Goal: Ask a question: Seek information or help from site administrators or community

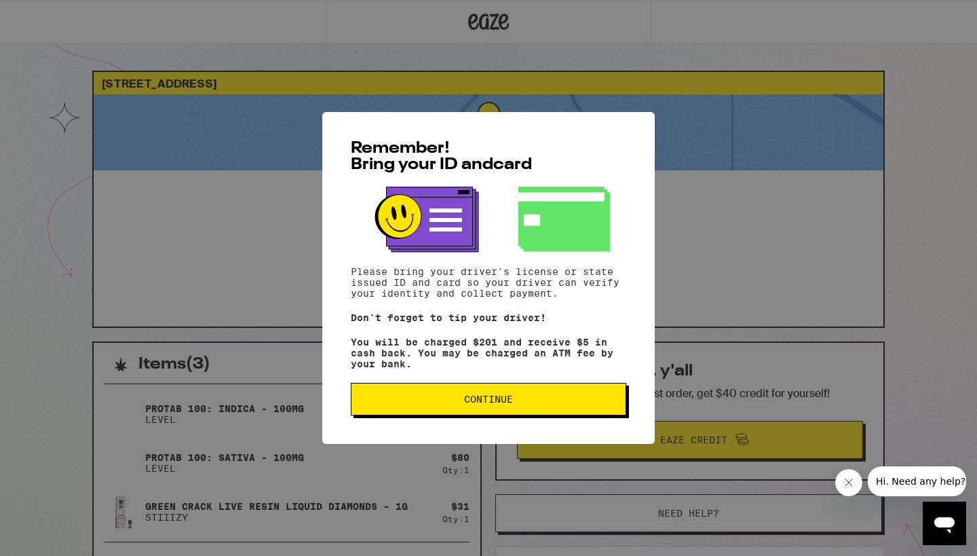
click at [489, 399] on span "Continue" at bounding box center [488, 398] width 49 height 9
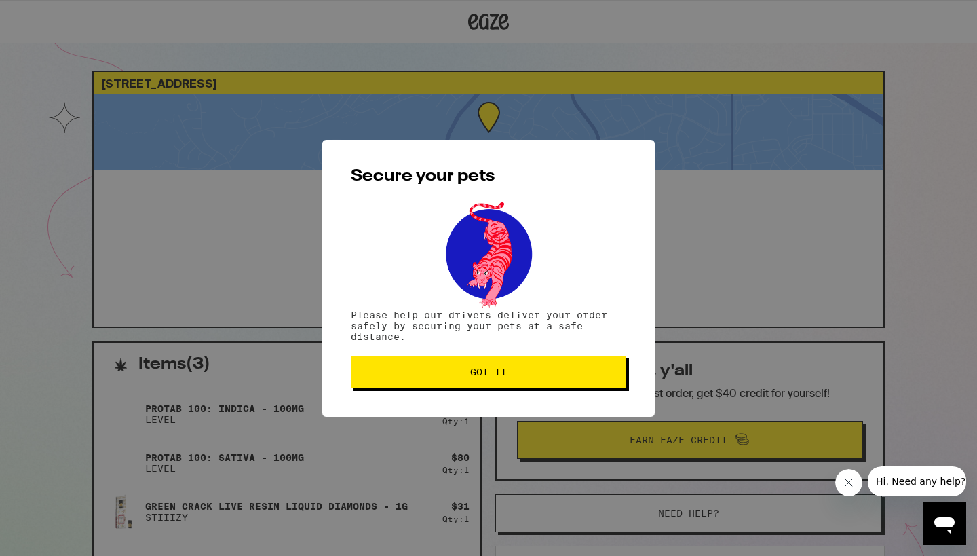
click at [486, 372] on span "Got it" at bounding box center [488, 371] width 37 height 9
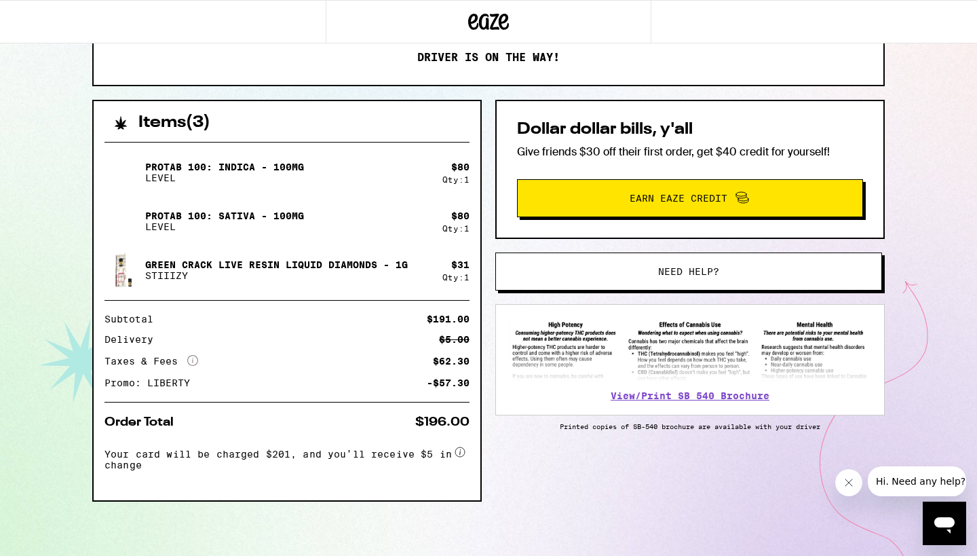
scroll to position [246, 0]
click at [943, 519] on icon "Open messaging window" at bounding box center [944, 525] width 20 height 16
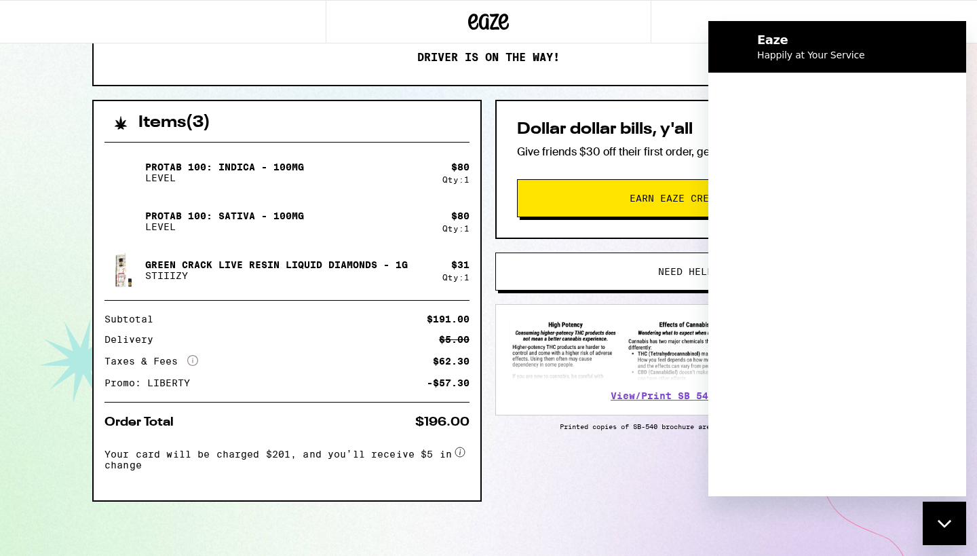
scroll to position [0, 0]
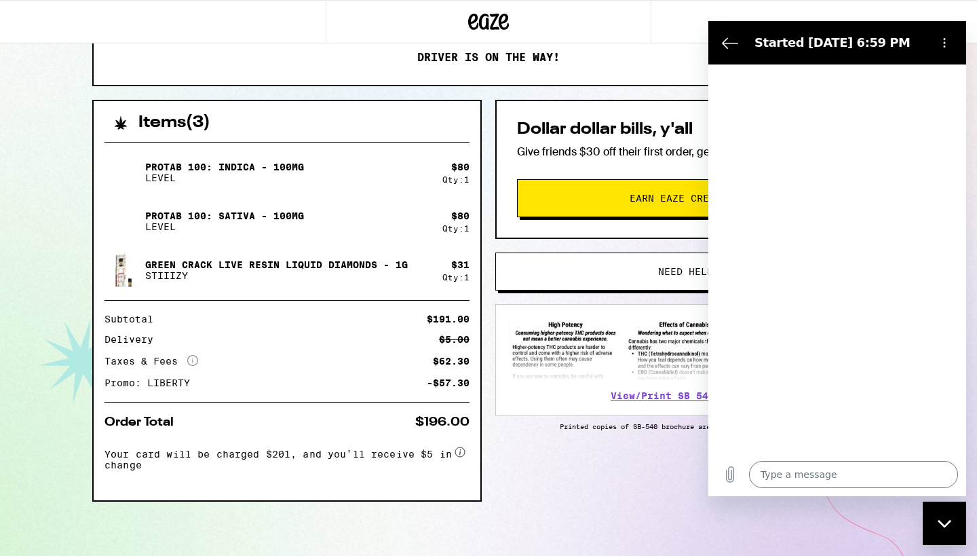
type textarea "x"
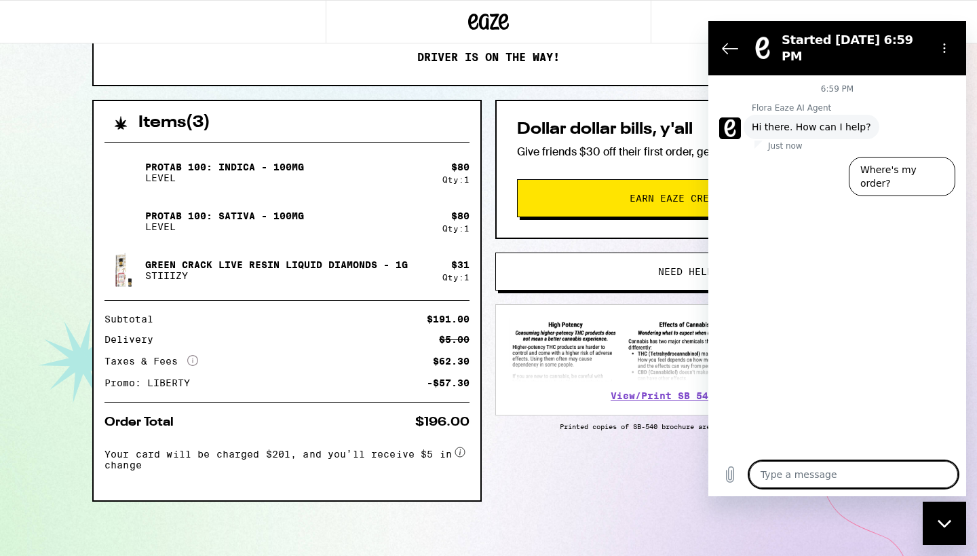
click at [760, 474] on textarea at bounding box center [853, 474] width 209 height 27
type textarea "I"
type textarea "x"
type textarea "I"
type textarea "x"
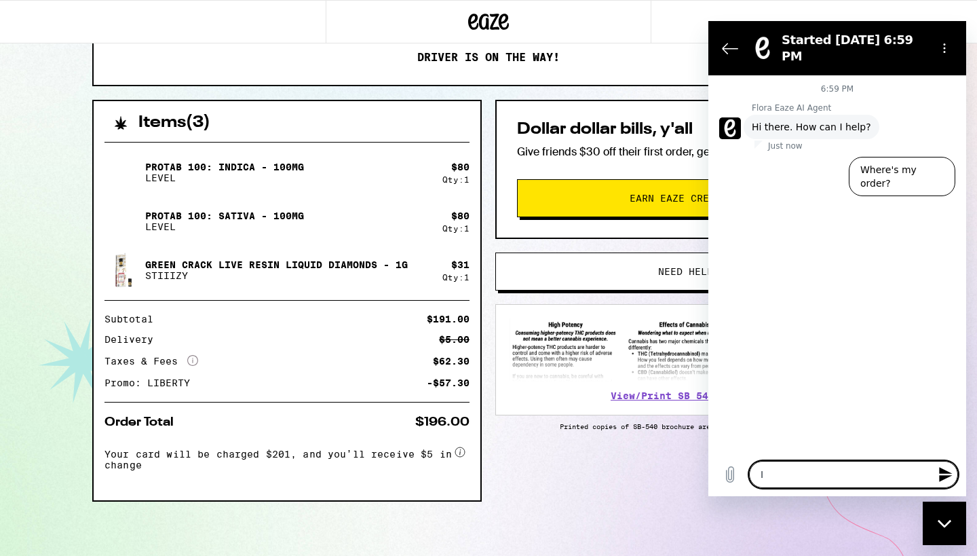
type textarea "I h"
type textarea "x"
type textarea "I ha"
type textarea "x"
type textarea "I hav"
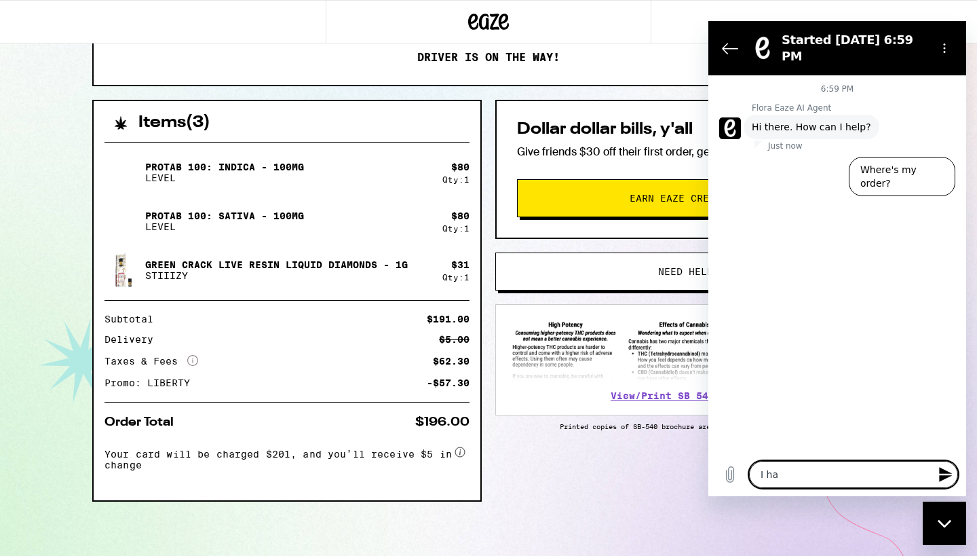
type textarea "x"
type textarea "I have"
type textarea "x"
type textarea "I have"
type textarea "x"
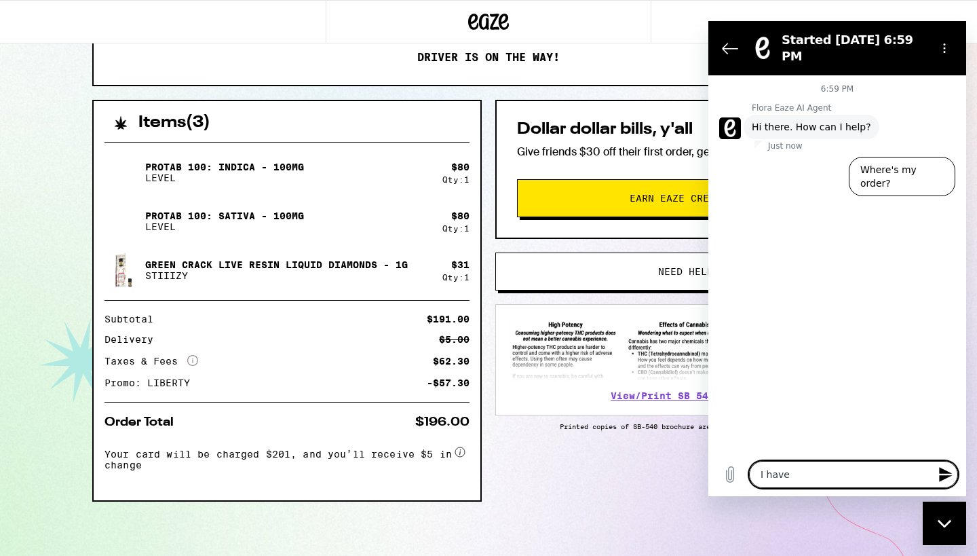
type textarea "I have a"
type textarea "x"
type textarea "I have an"
type textarea "x"
type textarea "I have an"
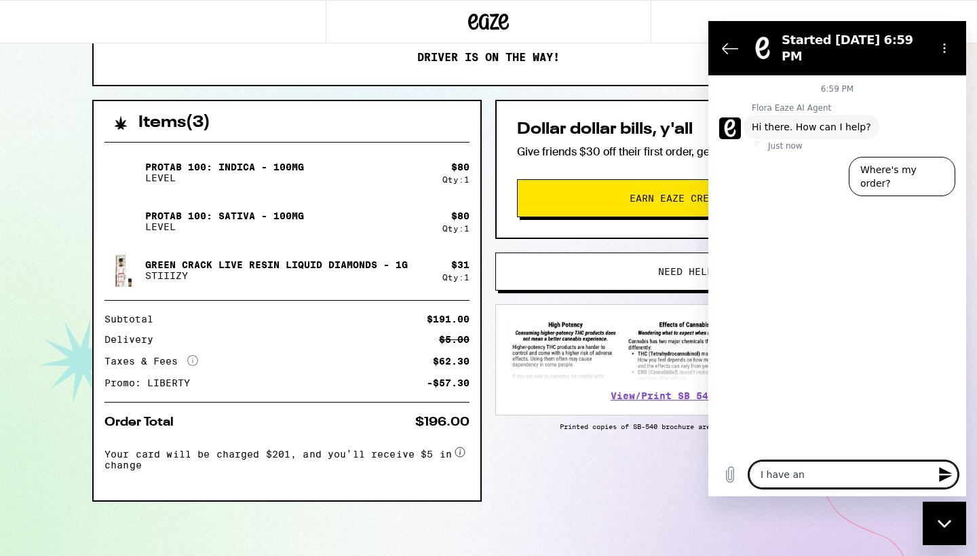
type textarea "x"
type textarea "I have an o"
type textarea "x"
type textarea "I have an or"
type textarea "x"
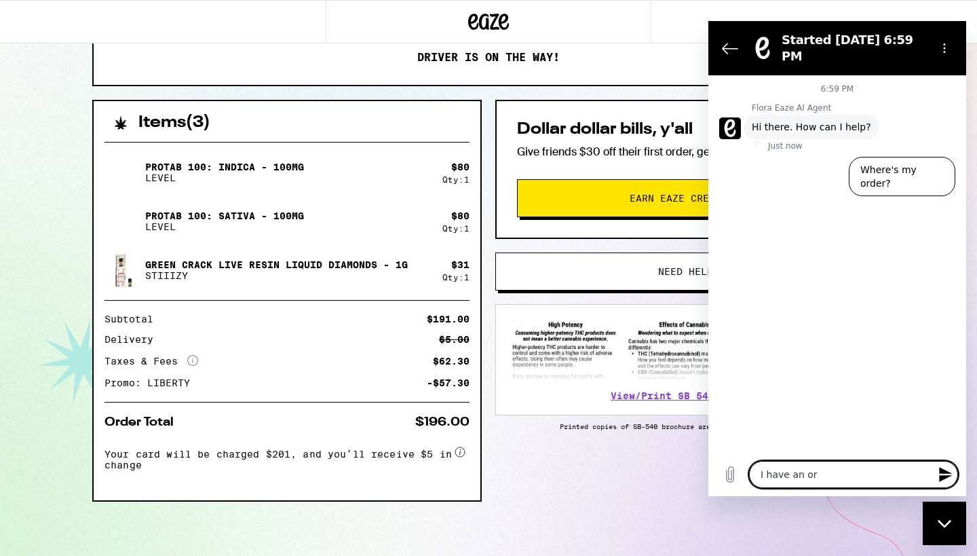
type textarea "I have an ord"
type textarea "x"
type textarea "I have an orde"
type textarea "x"
type textarea "I have an order"
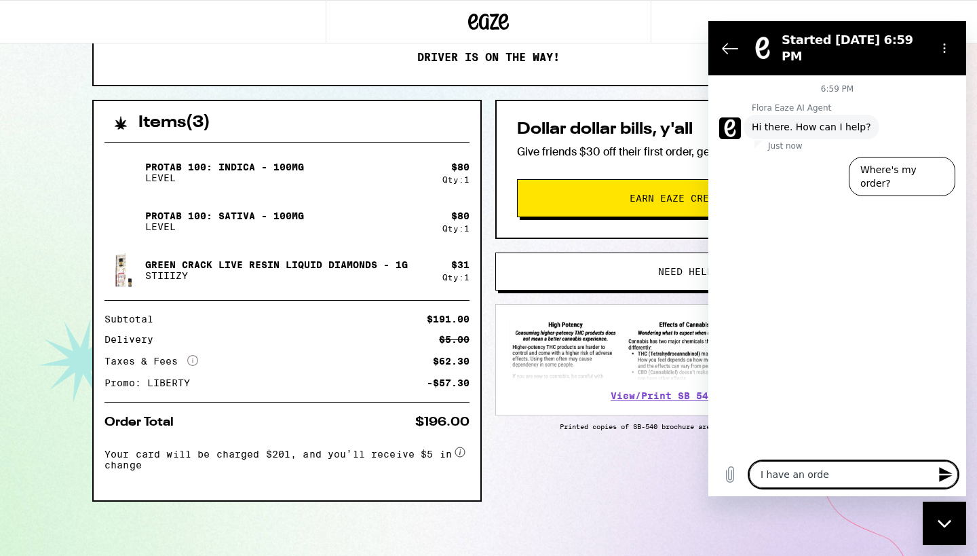
type textarea "x"
type textarea "I have an order"
type textarea "x"
type textarea "I have an order o"
type textarea "x"
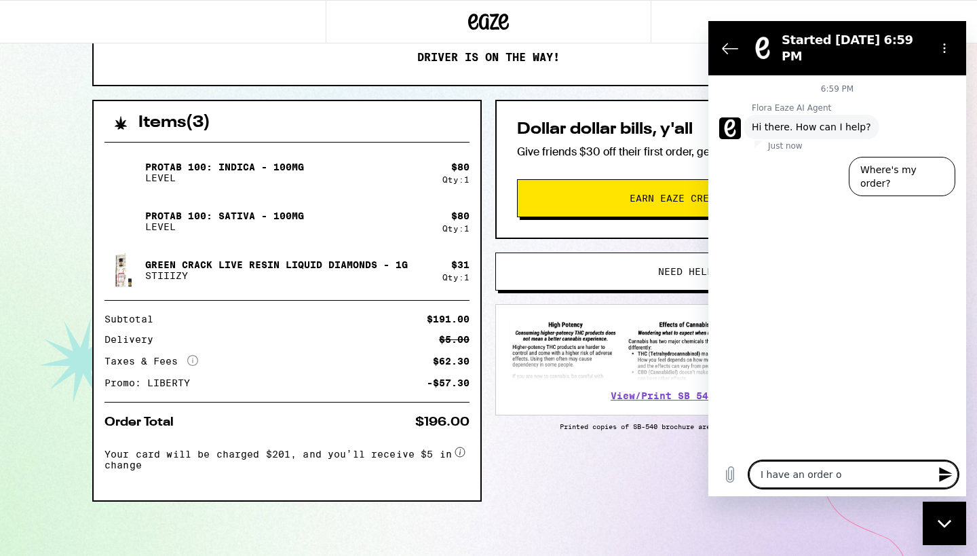
type textarea "I have an order on"
type textarea "x"
type textarea "I have an order on"
type textarea "x"
type textarea "I have an order on t"
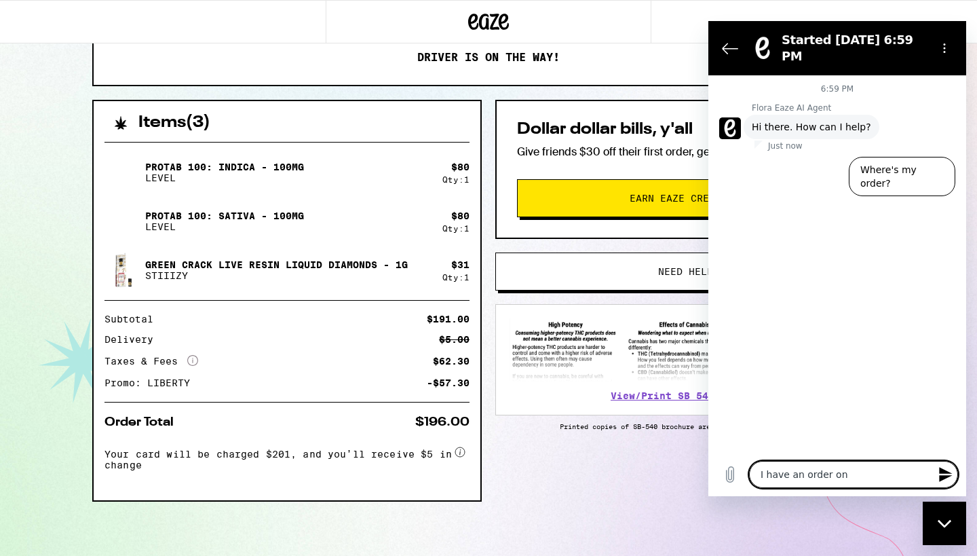
type textarea "x"
type textarea "I have an order on th"
type textarea "x"
type textarea "I have an order on the"
type textarea "x"
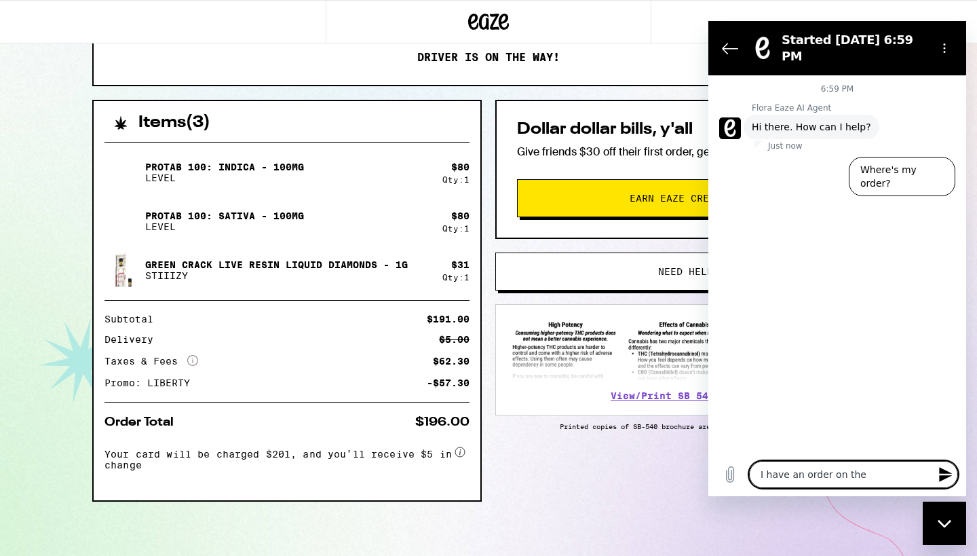
type textarea "I have an order on the"
type textarea "x"
type textarea "I have an order on the w"
type textarea "x"
type textarea "I have an order on the wa"
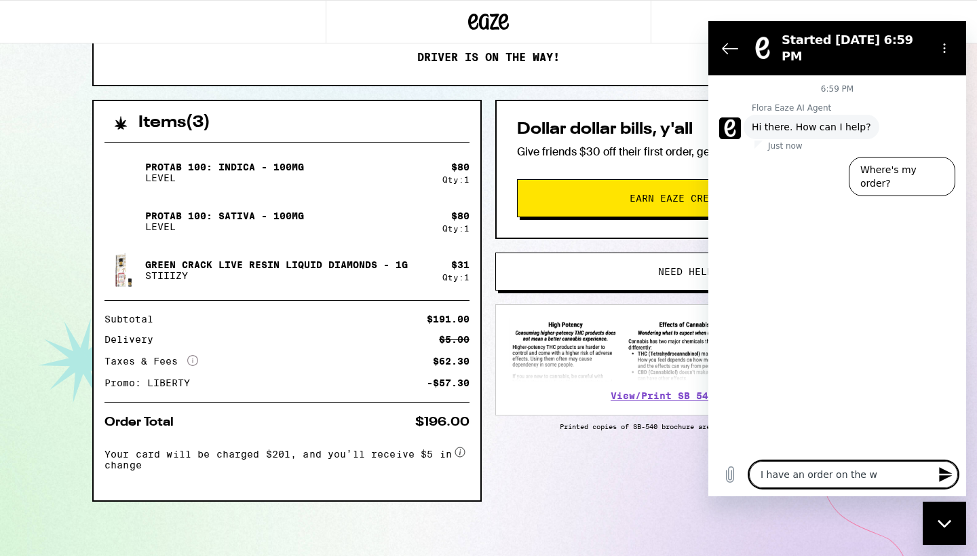
type textarea "x"
type textarea "I have an order on the way"
type textarea "x"
type textarea "I have an order on the way,"
type textarea "x"
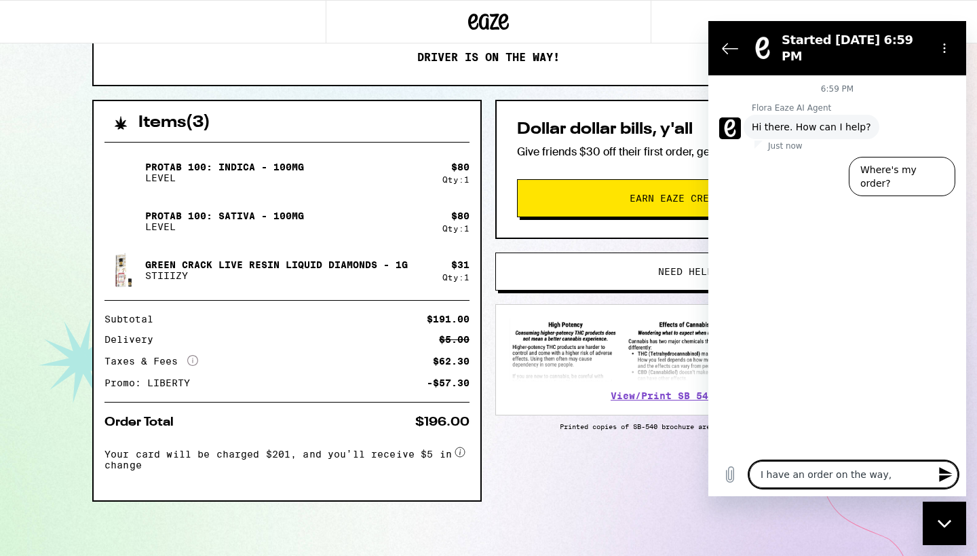
type textarea "I have an order on the way,"
type textarea "x"
type textarea "I have an order on the way, b"
type textarea "x"
type textarea "I have an order on the way, bu"
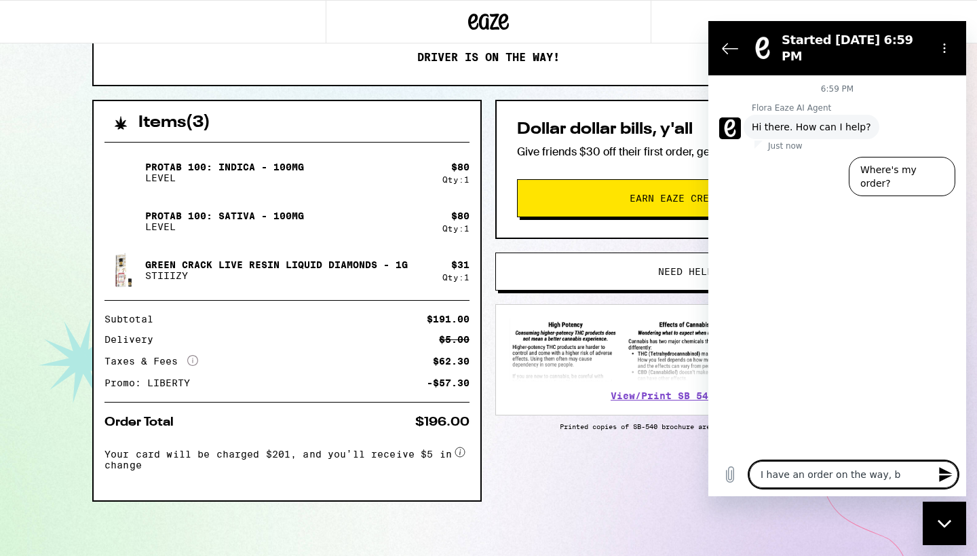
type textarea "x"
type textarea "I have an order on the way, but"
type textarea "x"
type textarea "I have an order on the way, but"
type textarea "x"
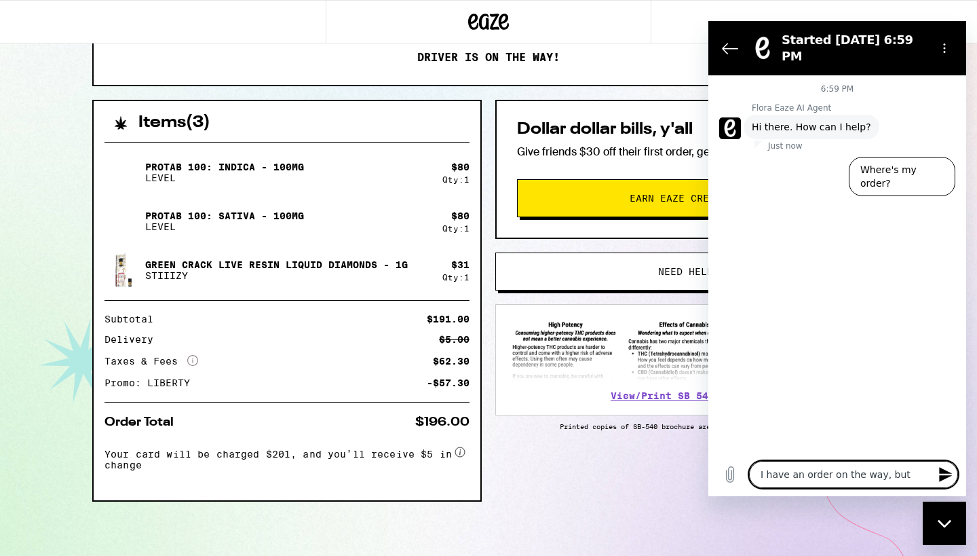
type textarea "I have an order on the way, but I"
type textarea "x"
type textarea "I have an order on the way, but I"
type textarea "x"
type textarea "I have an order on the way, but I j"
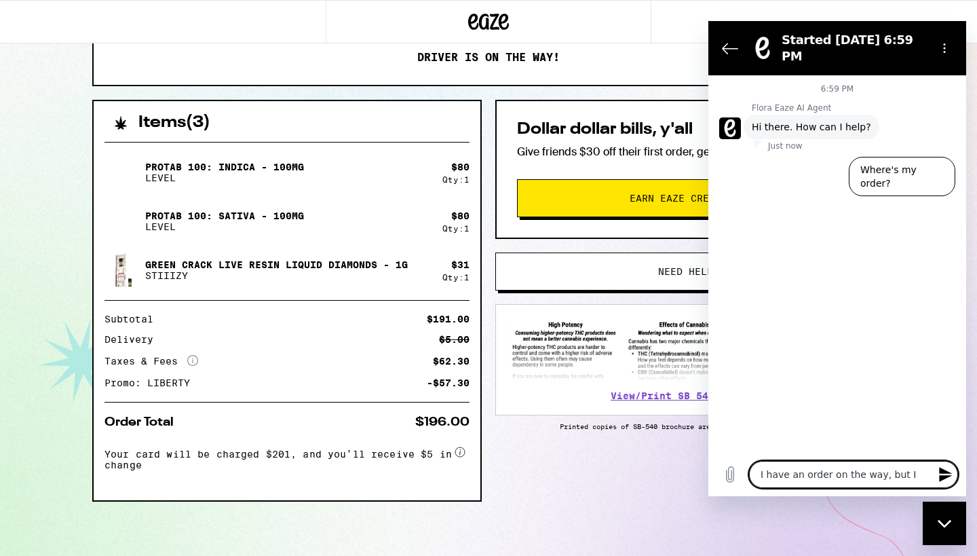
type textarea "x"
type textarea "I have an order on the way, but I ju"
type textarea "x"
type textarea "I have an order on the way, but I jus"
type textarea "x"
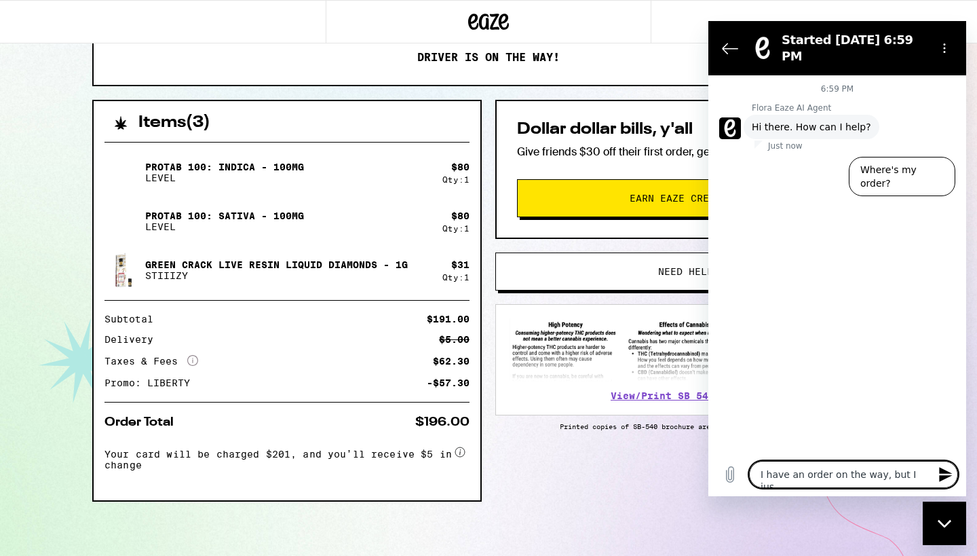
type textarea "I have an order on the way, but I just"
type textarea "x"
type textarea "I have an order on the way, but I just"
type textarea "x"
type textarea "I have an order on the way, but I just n"
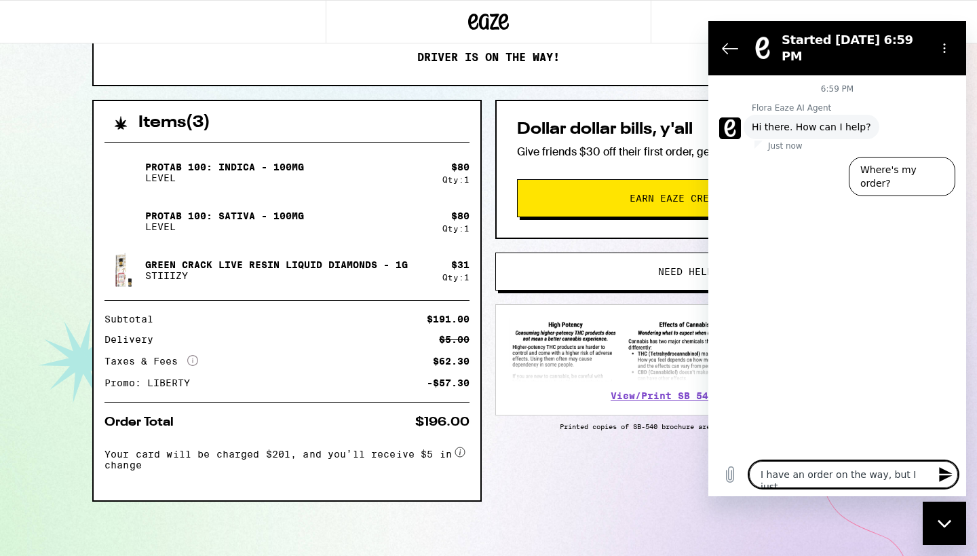
type textarea "x"
type textarea "I have an order on the way, but I just no"
type textarea "x"
type textarea "I have an order on the way, but I just not"
type textarea "x"
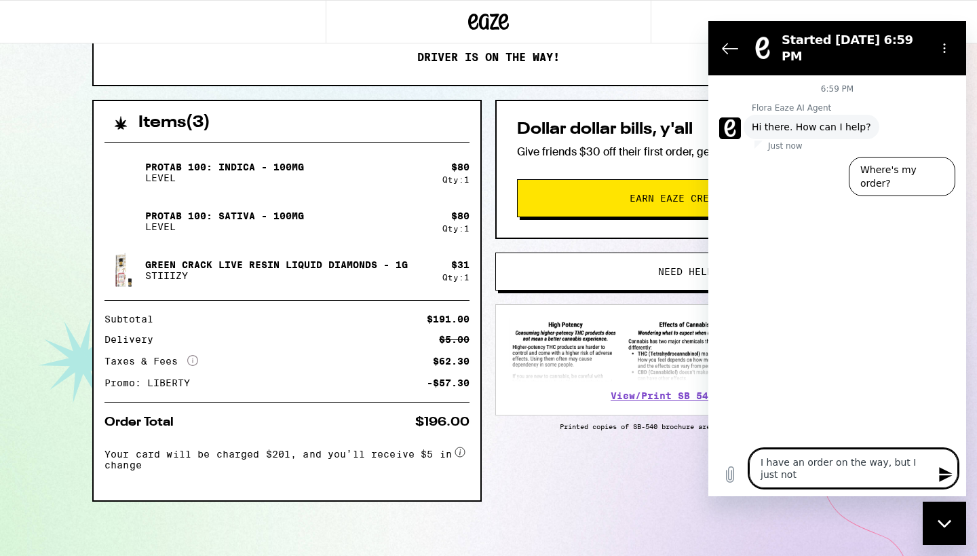
type textarea "I have an order on the way, but I just noti"
type textarea "x"
type textarea "I have an order on the way, but I just notic"
type textarea "x"
type textarea "I have an order on the way, but I just notice"
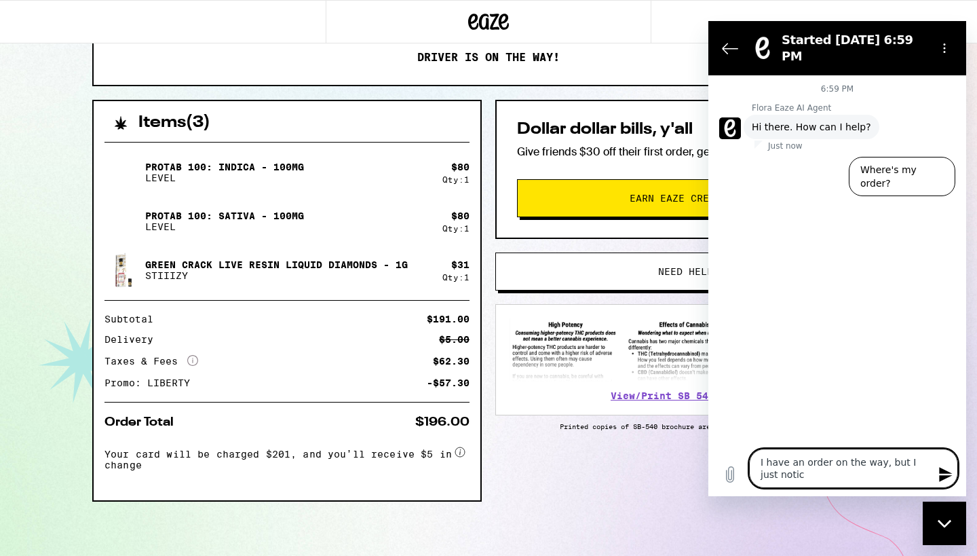
type textarea "x"
type textarea "I have an order on the way, but I just noticed"
type textarea "x"
type textarea "I have an order on the way, but I just noticed"
type textarea "x"
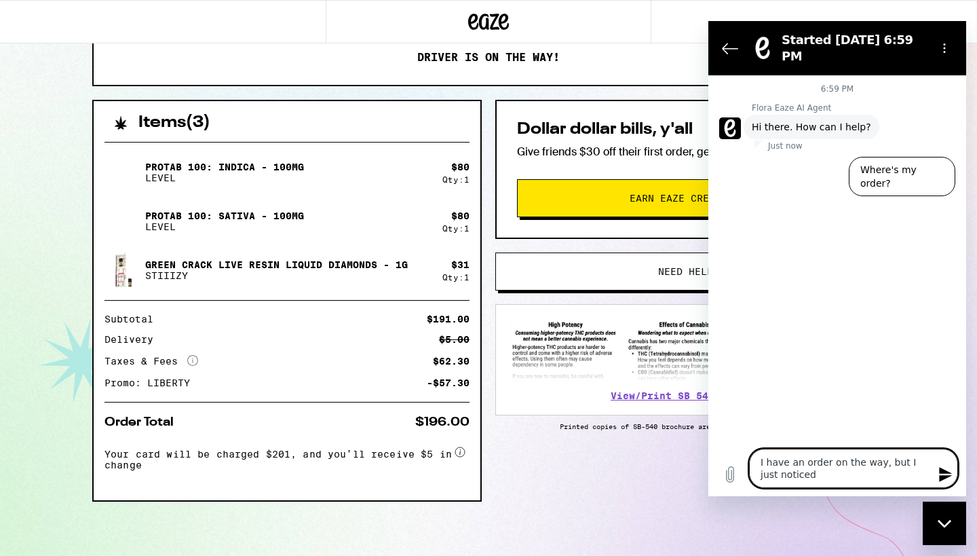
type textarea "I have an order on the way, but I just noticed t"
type textarea "x"
type textarea "I have an order on the way, but I just noticed th"
type textarea "x"
type textarea "I have an order on the way, but I just noticed tha"
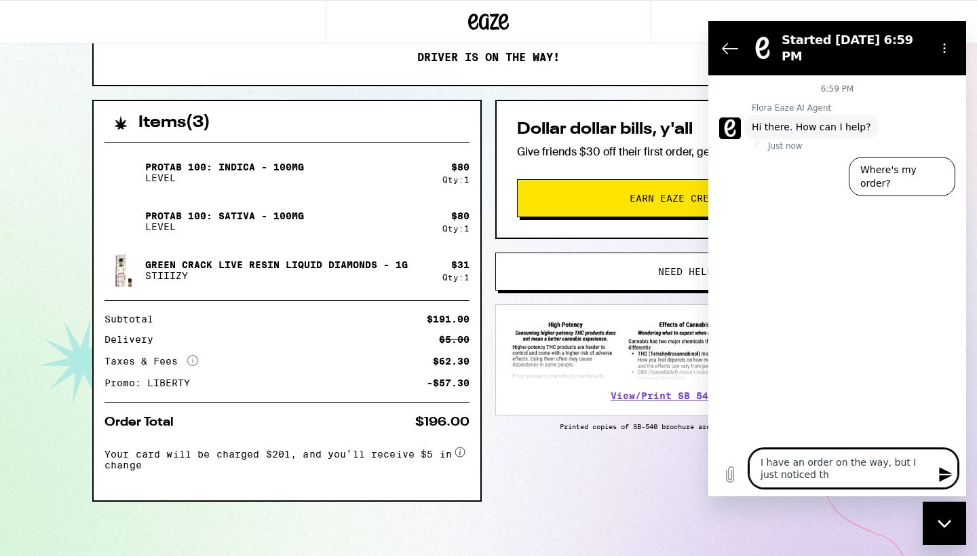
type textarea "x"
type textarea "I have an order on the way, but I just noticed that"
type textarea "x"
type textarea "I have an order on the way, but I just noticed that"
type textarea "x"
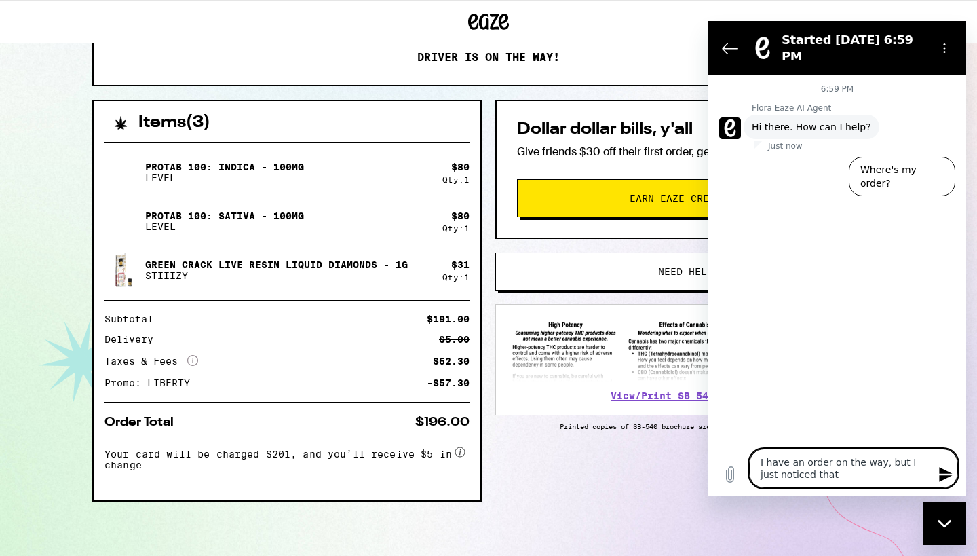
type textarea "I have an order on the way, but I just noticed that t"
type textarea "x"
type textarea "I have an order on the way, but I just noticed that th"
type textarea "x"
type textarea "I have an order on the way, but I just noticed that the"
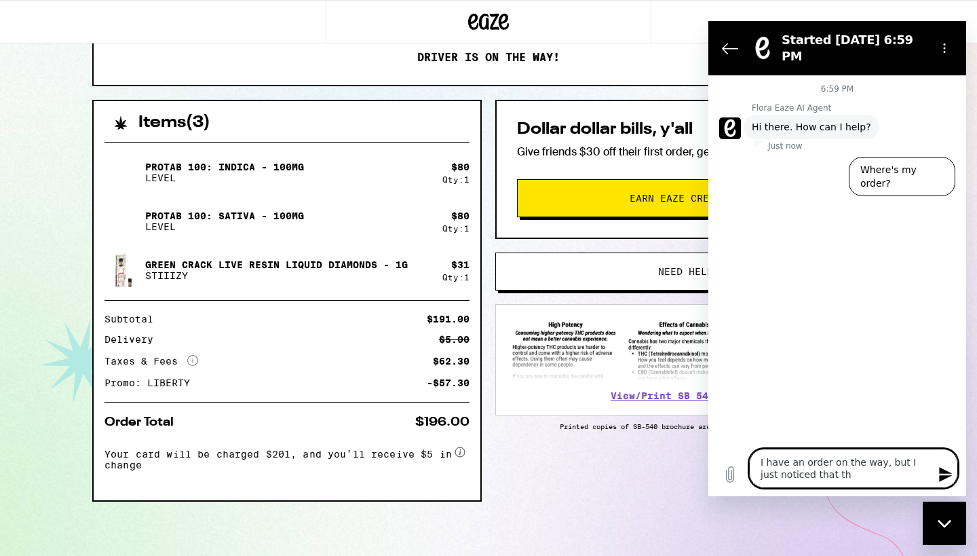
type textarea "x"
type textarea "I have an order on the way, but I just noticed that the"
type textarea "x"
type textarea "I have an order on the way, but I just noticed that the D"
type textarea "x"
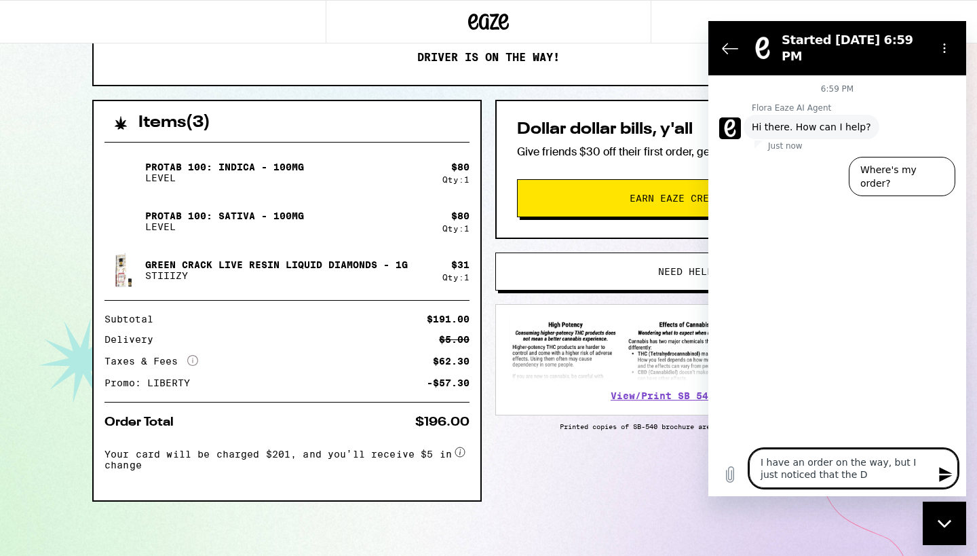
type textarea "I have an order on the way, but I just noticed that the Di"
type textarea "x"
type textarea "I have an order on the way, but I just noticed that the Dis"
type textarea "x"
type textarea "I have an order on the way, but I just noticed that the Disc"
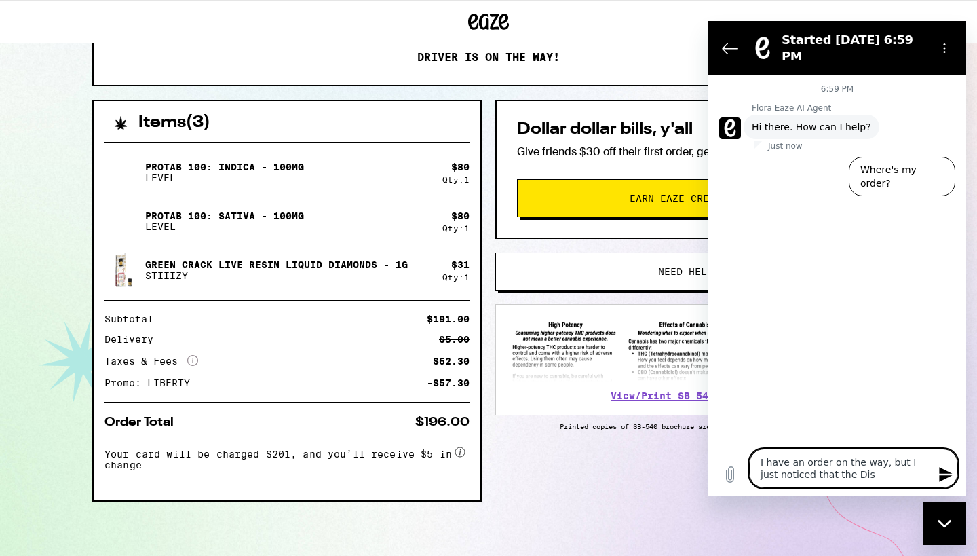
type textarea "x"
type textarea "I have an order on the way, but I just noticed that the Disco"
type textarea "x"
type textarea "I have an order on the way, but I just noticed that the Discou"
type textarea "x"
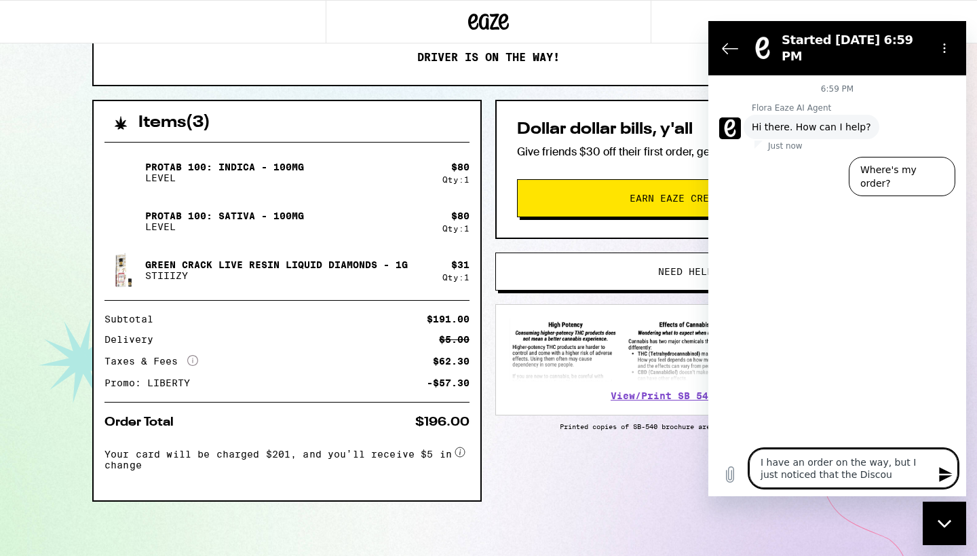
type textarea "I have an order on the way, but I just noticed that the Discoun"
type textarea "x"
type textarea "I have an order on the way, but I just noticed that the Discount"
type textarea "x"
type textarea "I have an order on the way, but I just noticed that the Discount"
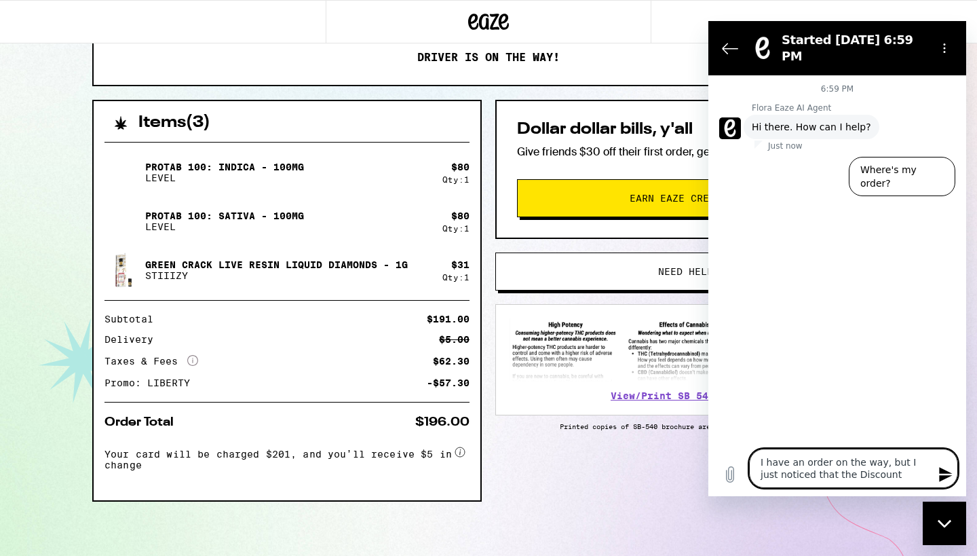
type textarea "x"
type textarea "I have an order on the way, but I just noticed that the Discount C"
type textarea "x"
type textarea "I have an order on the way, but I just noticed that the Discount Co"
type textarea "x"
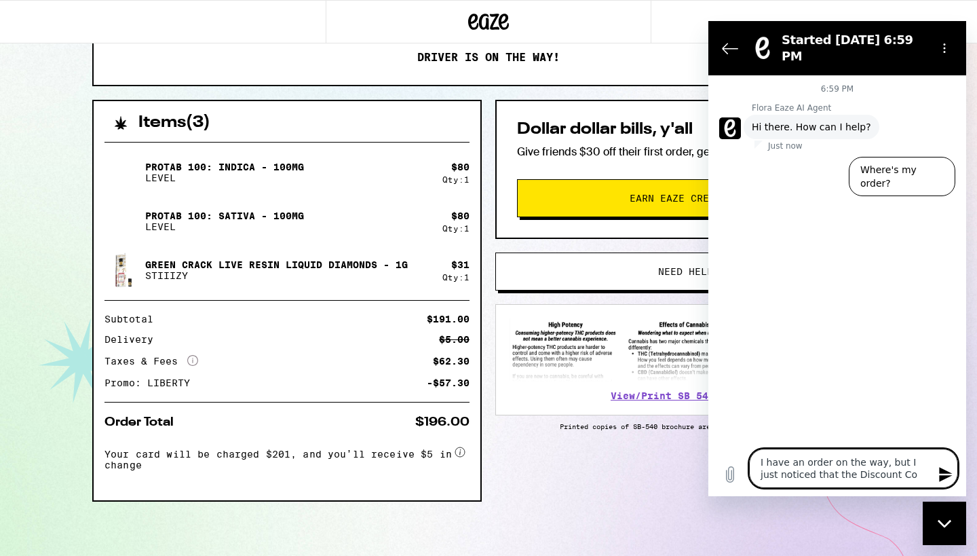
type textarea "I have an order on the way, but I just noticed that the Discount Cod"
type textarea "x"
type textarea "I have an order on the way, but I just noticed that the Discount Code"
type textarea "x"
type textarea "I have an order on the way, but I just noticed that the Discount Code"
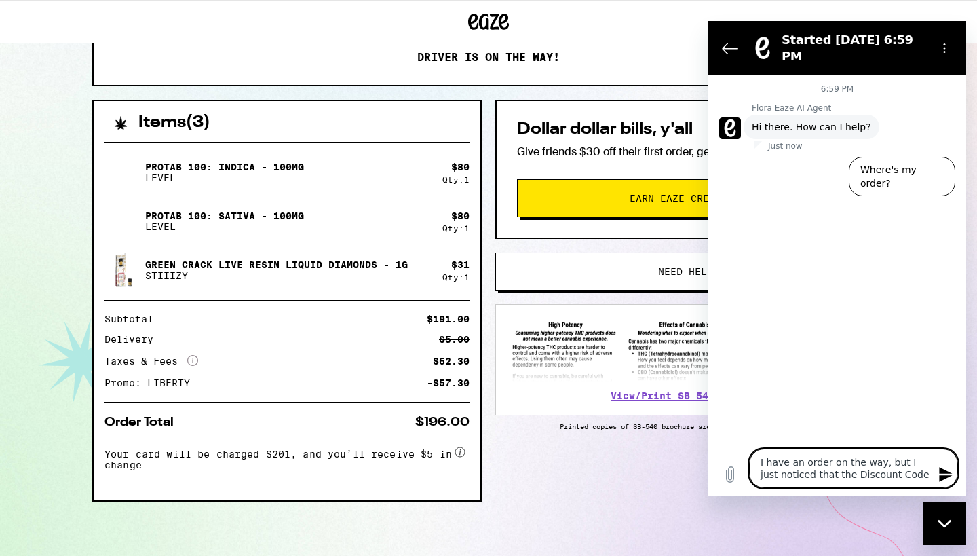
type textarea "x"
type textarea "I have an order on the way, but I just noticed that the Discount Code f"
type textarea "x"
type textarea "I have an order on the way, but I just noticed that the Discount Code fo"
type textarea "x"
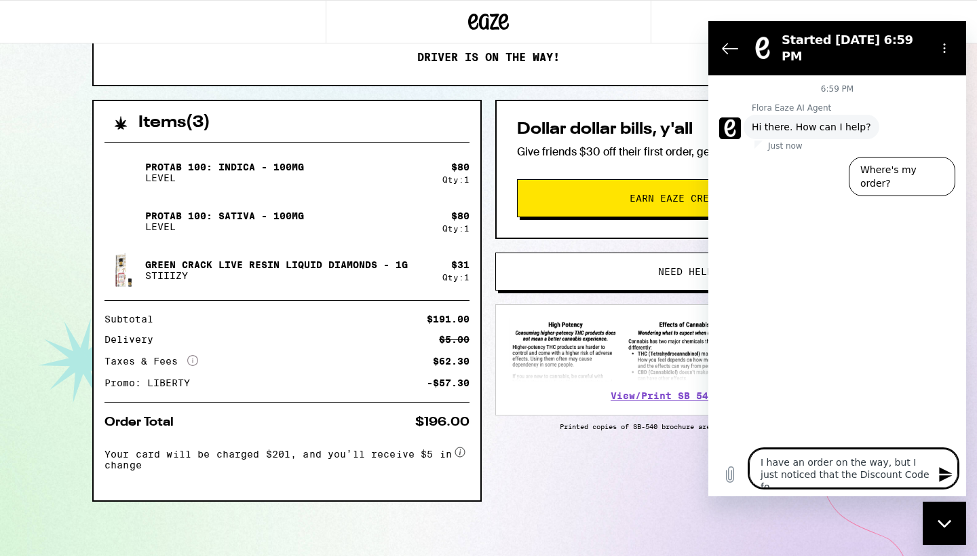
type textarea "I have an order on the way, but I just noticed that the Discount Code for"
type textarea "x"
type textarea "I have an order on the way, but I just noticed that the Discount Code for"
type textarea "x"
type textarea "I have an order on the way, but I just noticed that the Discount Code for t"
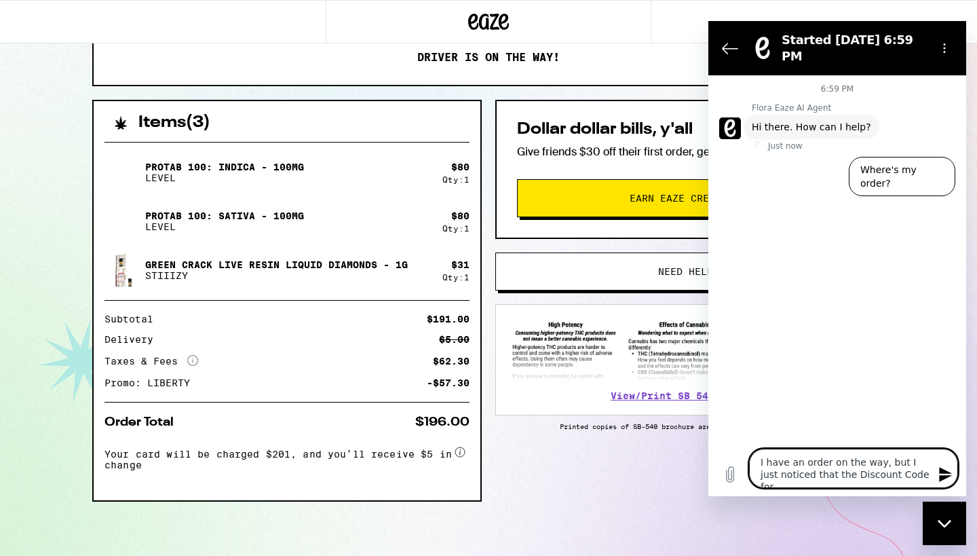
type textarea "x"
type textarea "I have an order on the way, but I just noticed that the Discount Code for th"
type textarea "x"
type textarea "I have an order on the way, but I just noticed that the Discount Code for the"
type textarea "x"
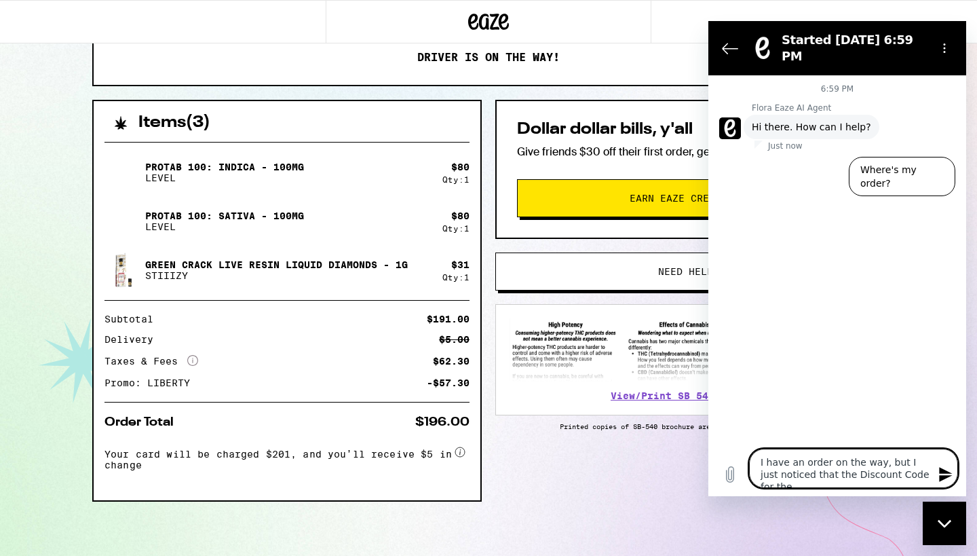
type textarea "I have an order on the way, but I just noticed that the Discount Code for the"
type textarea "x"
type textarea "I have an order on the way, but I just noticed that the Discount Code for the i"
type textarea "x"
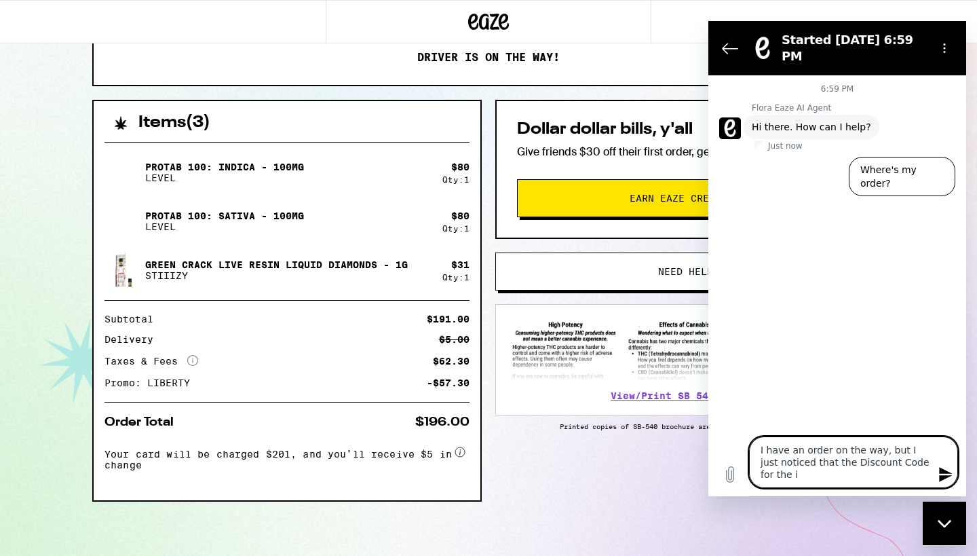
type textarea "I have an order on the way, but I just noticed that the Discount Code for the it"
type textarea "x"
type textarea "I have an order on the way, but I just noticed that the Discount Code for the i…"
type textarea "x"
type textarea "I have an order on the way, but I just noticed that the Discount Code for the i…"
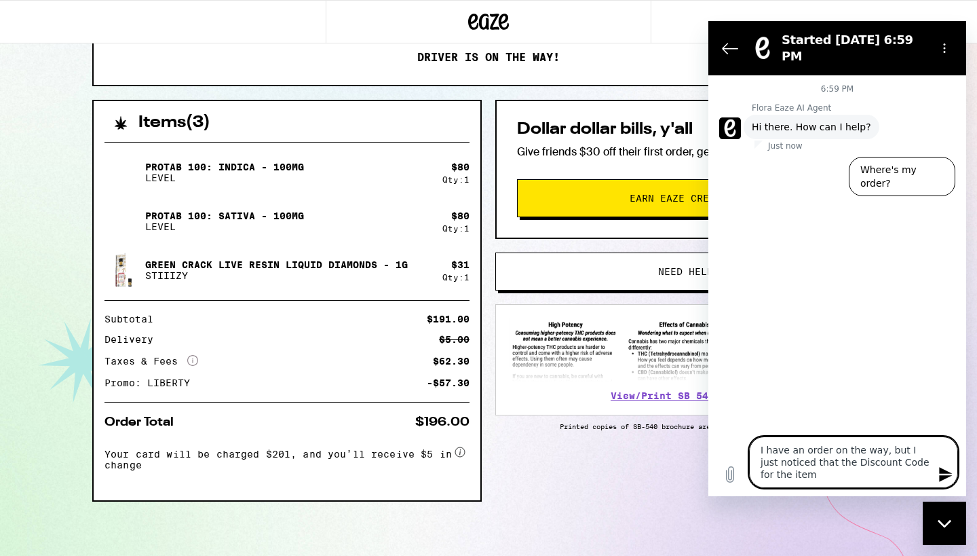
type textarea "x"
type textarea "I have an order on the way, but I just noticed that the Discount Code for the i…"
type textarea "x"
type textarea "I have an order on the way, but I just noticed that the Discount Code for the i…"
type textarea "x"
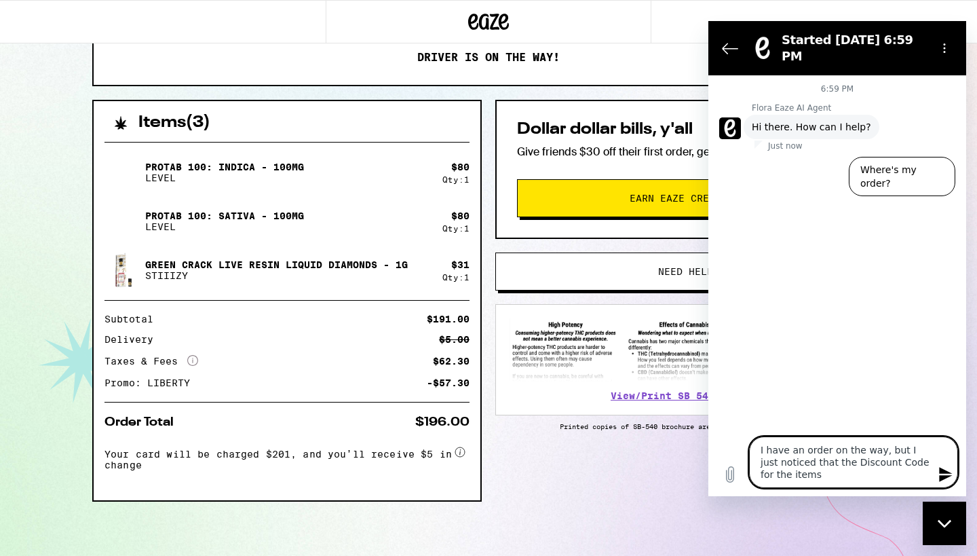
type textarea "I have an order on the way, but I just noticed that the Discount Code for the i…"
type textarea "x"
type textarea "I have an order on the way, but I just noticed that the Discount Code for the i…"
type textarea "x"
type textarea "I have an order on the way, but I just noticed that the Discount Code for the i…"
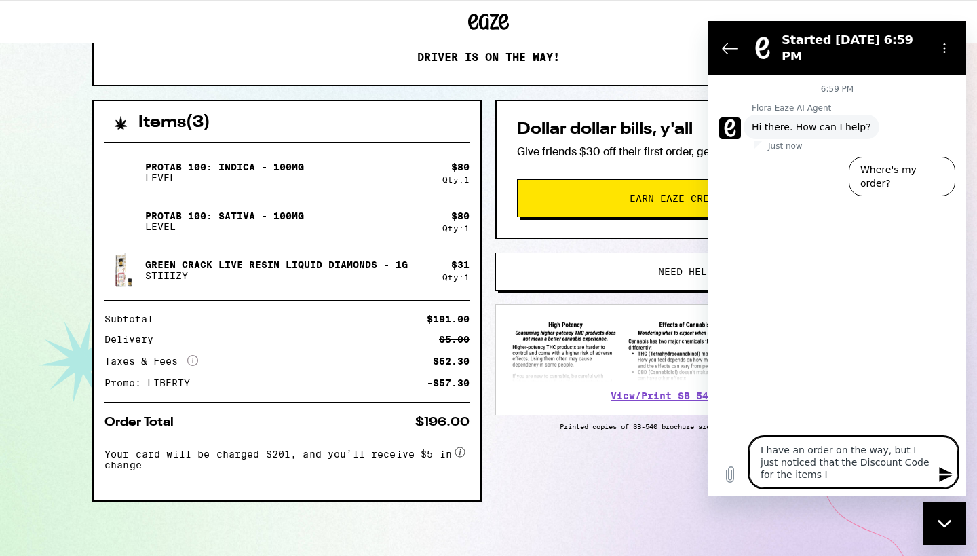
type textarea "x"
type textarea "I have an order on the way, but I just noticed that the Discount Code for the i…"
type textarea "x"
type textarea "I have an order on the way, but I just noticed that the Discount Code for the i…"
type textarea "x"
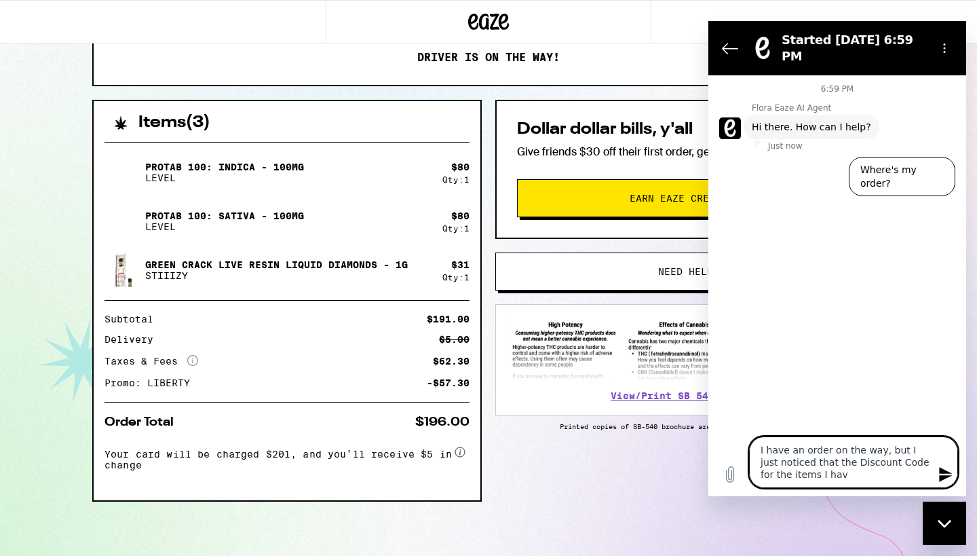
type textarea "I have an order on the way, but I just noticed that the Discount Code for the i…"
type textarea "x"
type textarea "I have an order on the way, but I just noticed that the Discount Code for the i…"
type textarea "x"
type textarea "I have an order on the way, but I just noticed that the Discount Code for the i…"
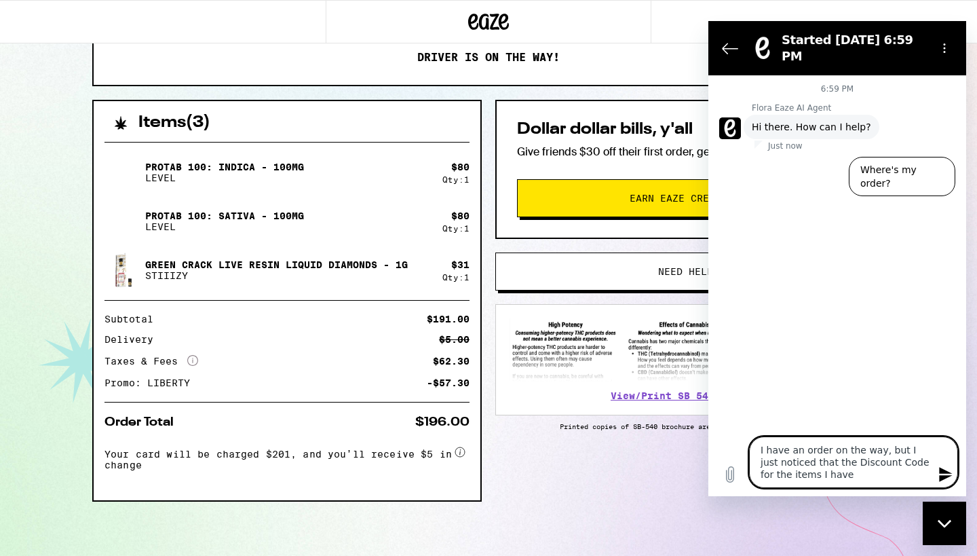
type textarea "x"
type textarea "I have an order on the way, but I just noticed that the Discount Code for the i…"
type textarea "x"
type textarea "I have an order on the way, but I just noticed that the Discount Code for the i…"
type textarea "x"
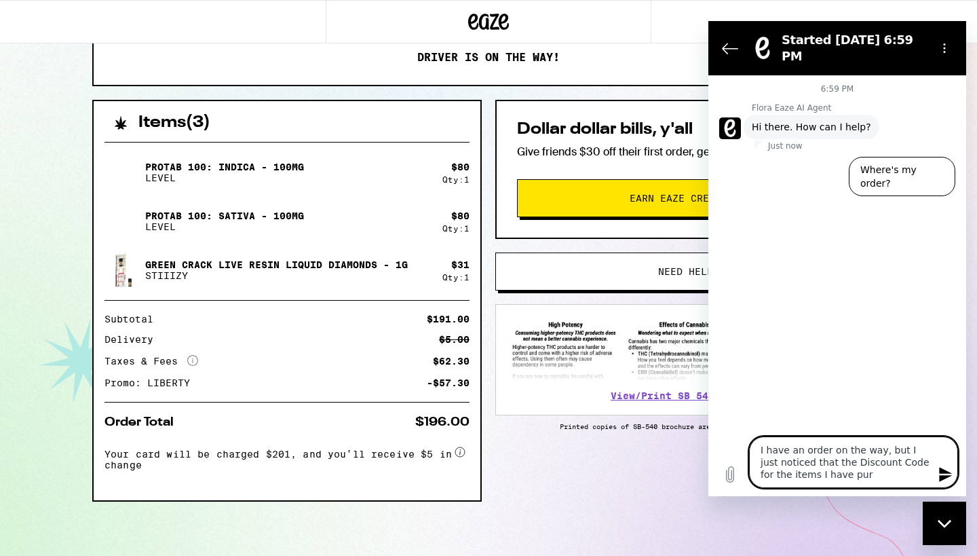
type textarea "I have an order on the way, but I just noticed that the Discount Code for the i…"
type textarea "x"
type textarea "I have an order on the way, but I just noticed that the Discount Code for the i…"
type textarea "x"
type textarea "I have an order on the way, but I just noticed that the Discount Code for the i…"
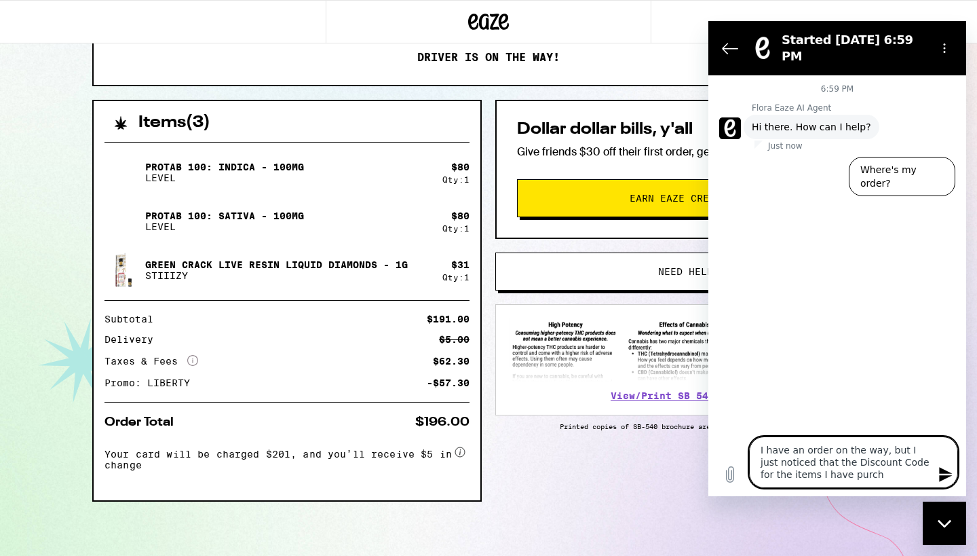
type textarea "x"
type textarea "I have an order on the way, but I just noticed that the Discount Code for the i…"
type textarea "x"
type textarea "I have an order on the way, but I just noticed that the Discount Code for the i…"
type textarea "x"
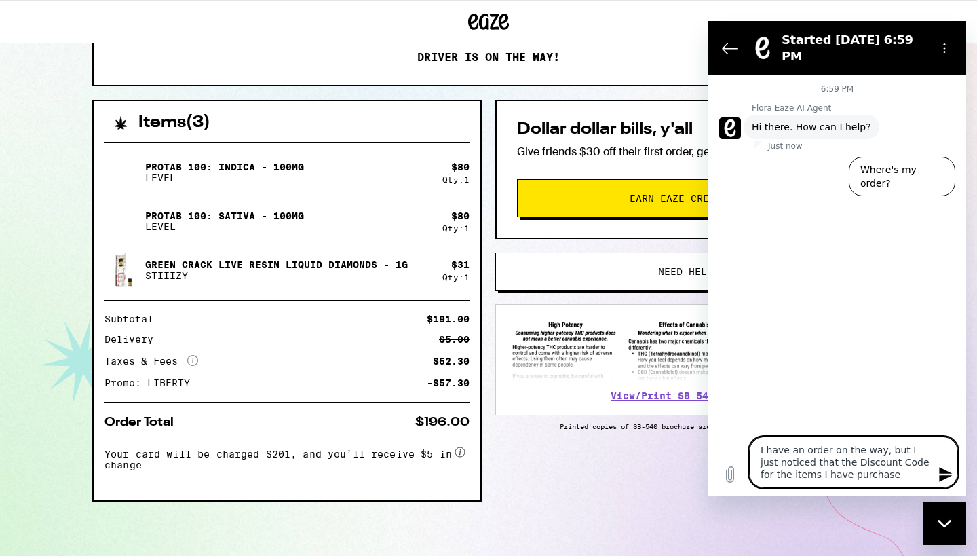
type textarea "I have an order on the way, but I just noticed that the Discount Code for the i…"
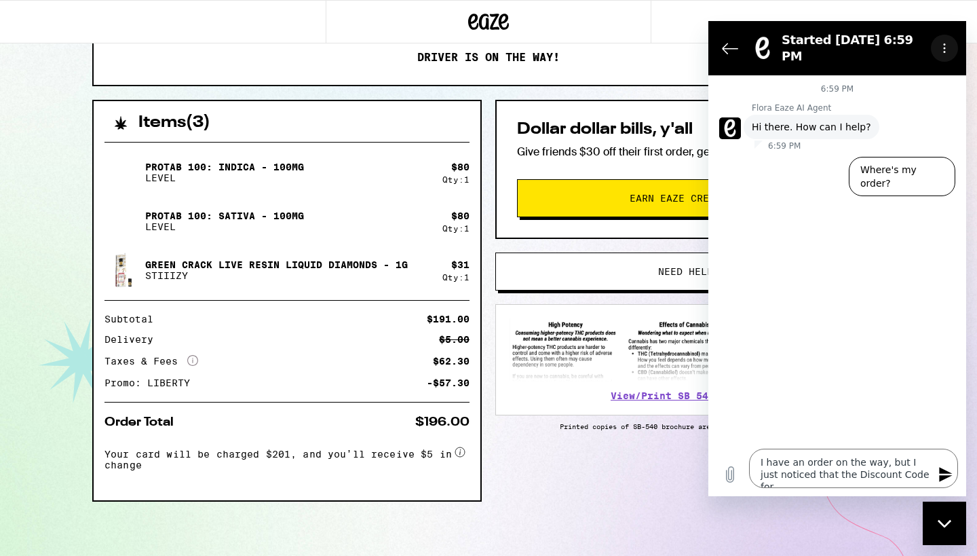
click at [945, 43] on circle "Options menu" at bounding box center [945, 44] width 2 height 2
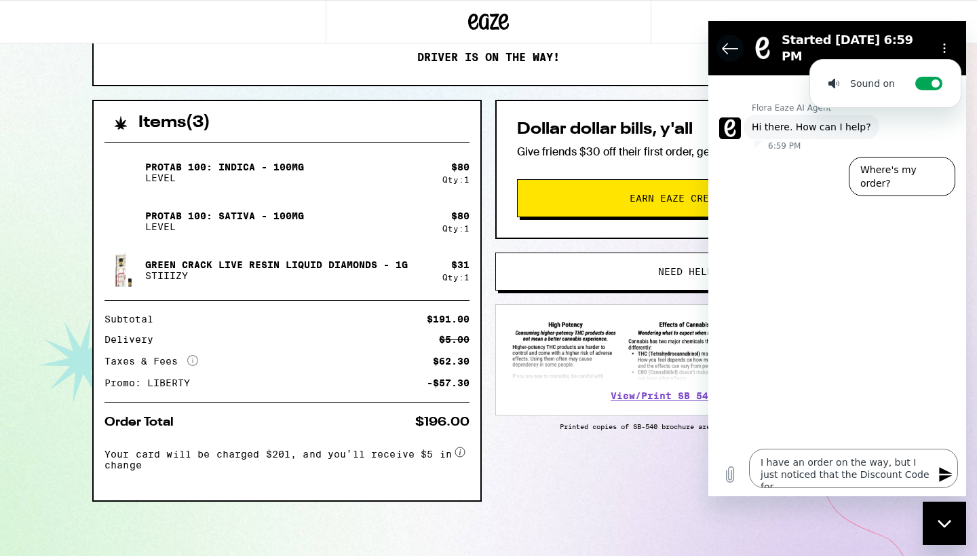
click at [727, 43] on icon "Back to the conversation list" at bounding box center [729, 48] width 15 height 10
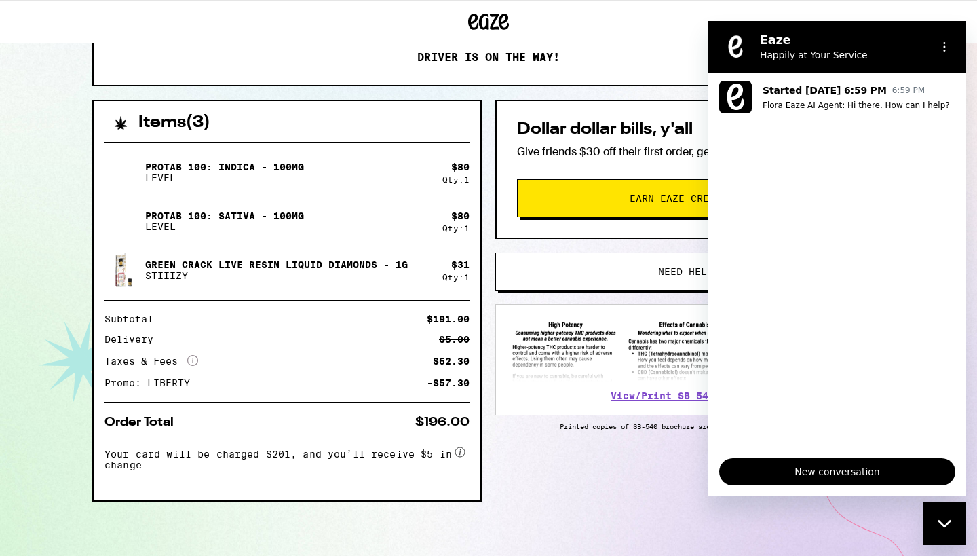
click at [946, 522] on icon "Close messaging window" at bounding box center [944, 523] width 14 height 9
